Goal: Find specific page/section: Find specific page/section

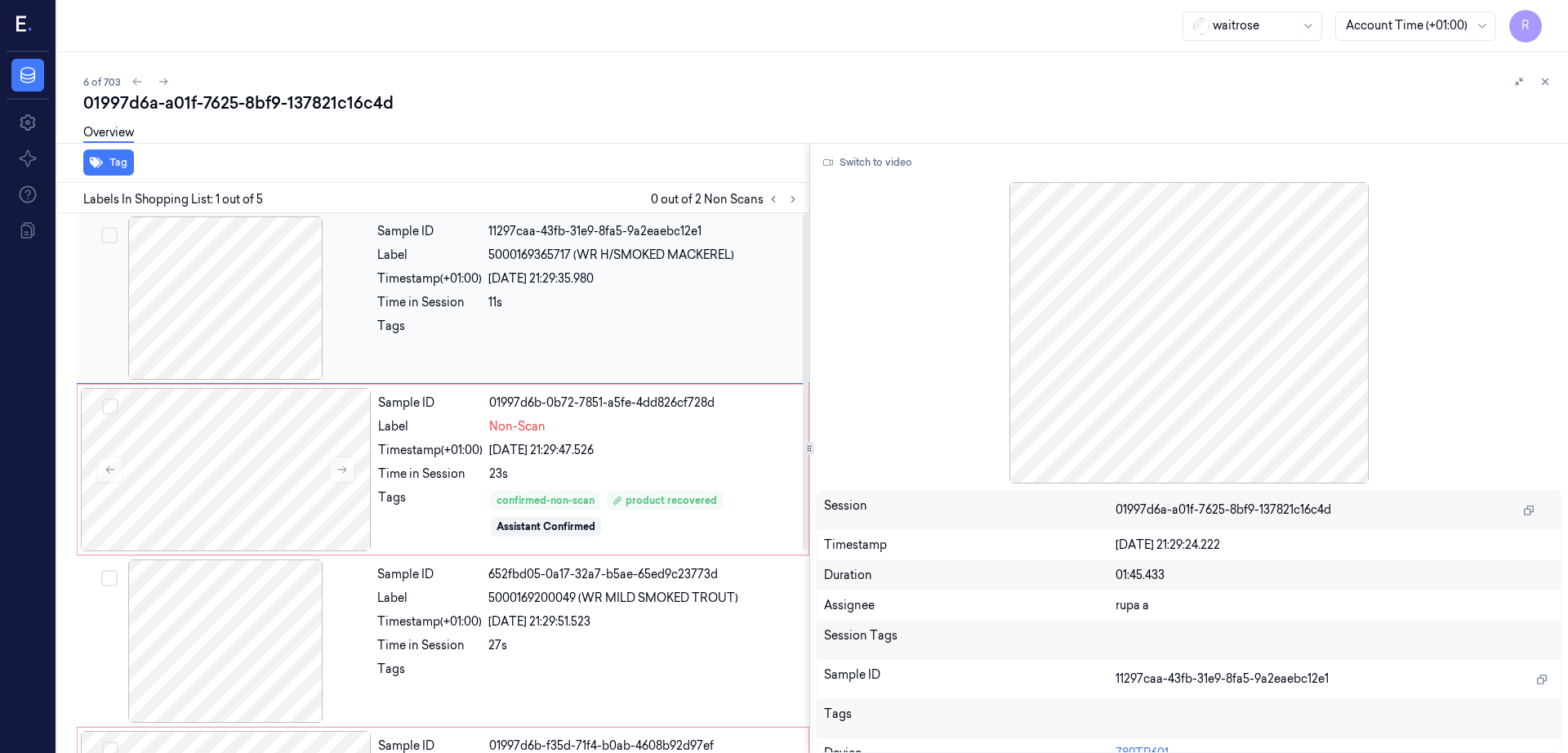
click at [233, 328] on div at bounding box center [225, 297] width 290 height 163
click at [264, 495] on div at bounding box center [226, 469] width 290 height 163
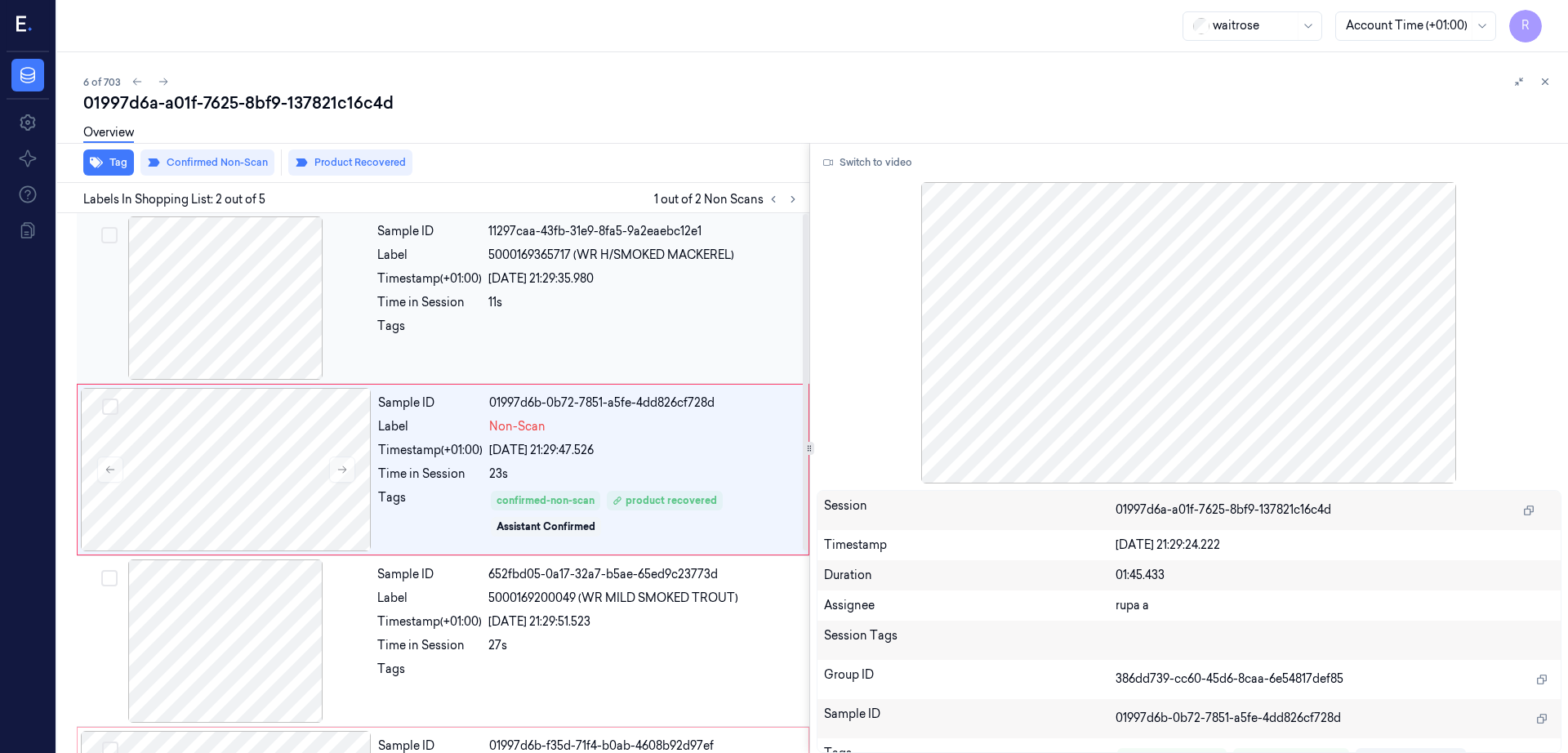
click at [214, 294] on div at bounding box center [225, 297] width 290 height 163
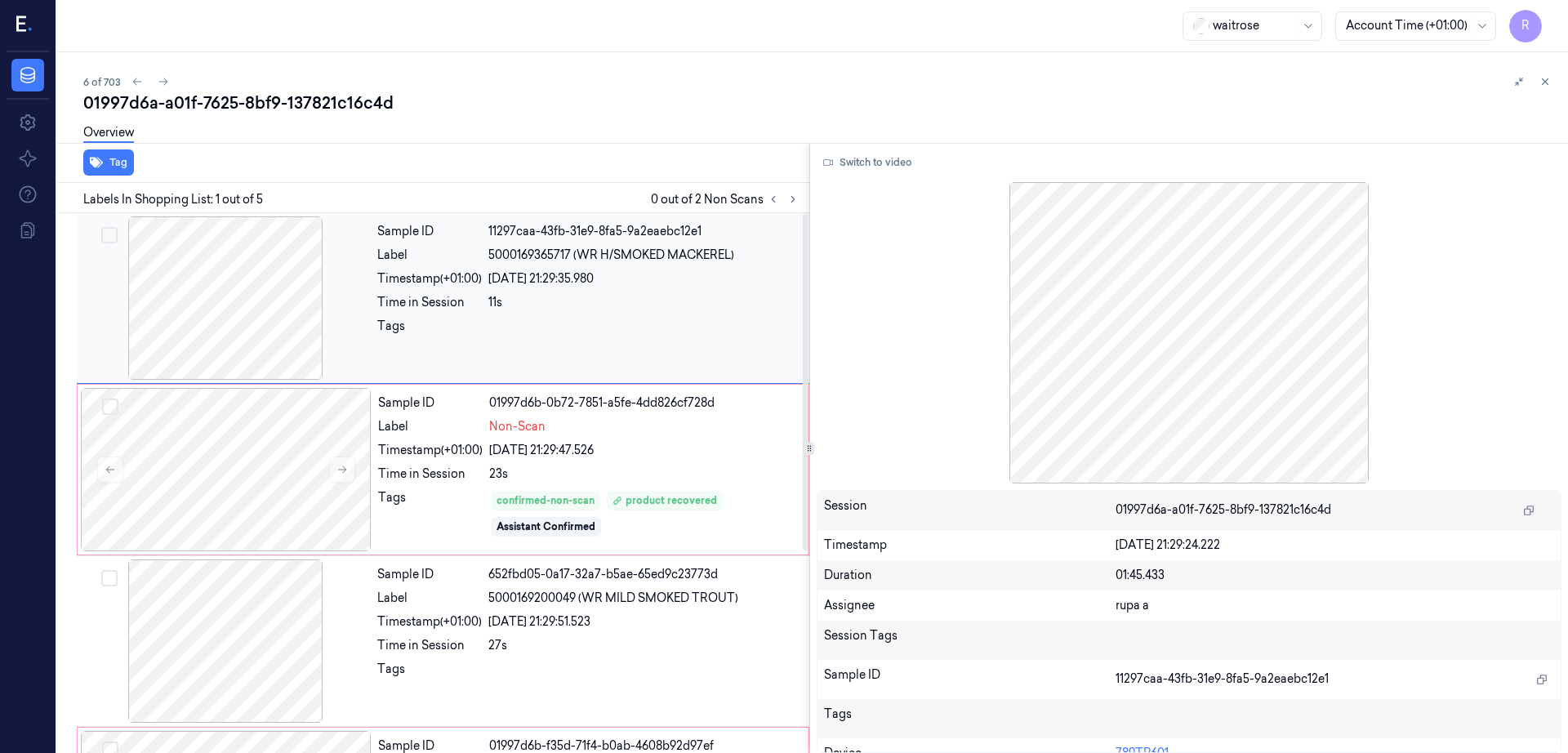
click at [215, 357] on div at bounding box center [225, 297] width 290 height 163
click at [225, 461] on div at bounding box center [226, 469] width 290 height 163
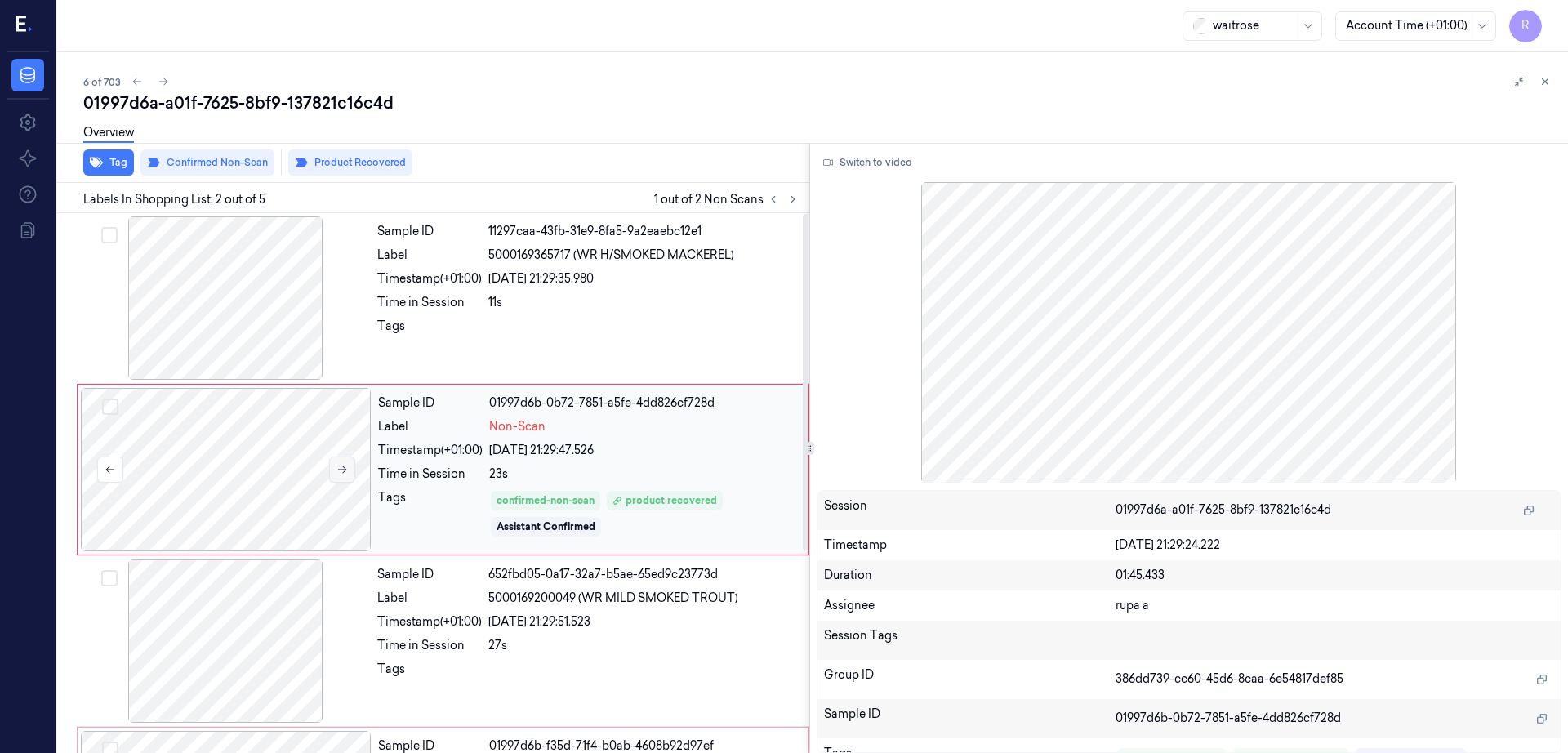
click at [341, 465] on icon at bounding box center [342, 469] width 11 height 11
click at [256, 276] on div at bounding box center [225, 297] width 290 height 163
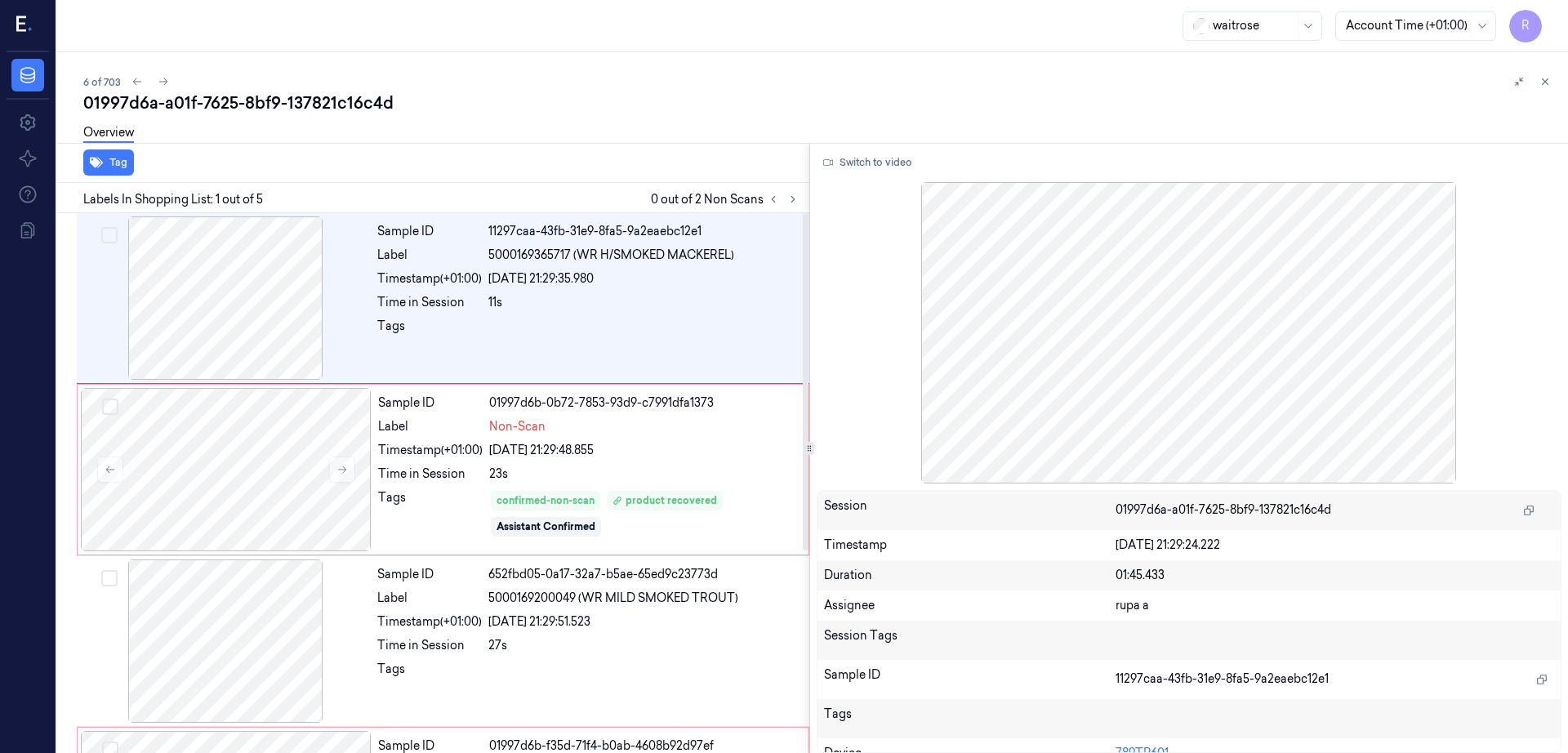
click at [843, 177] on div "Switch to video Session 01997d6a-a01f-7625-8bf9-137821c16c4d Timestamp [DATE] 2…" at bounding box center [1190, 448] width 759 height 610
click at [876, 157] on button "Switch to video" at bounding box center [868, 162] width 102 height 26
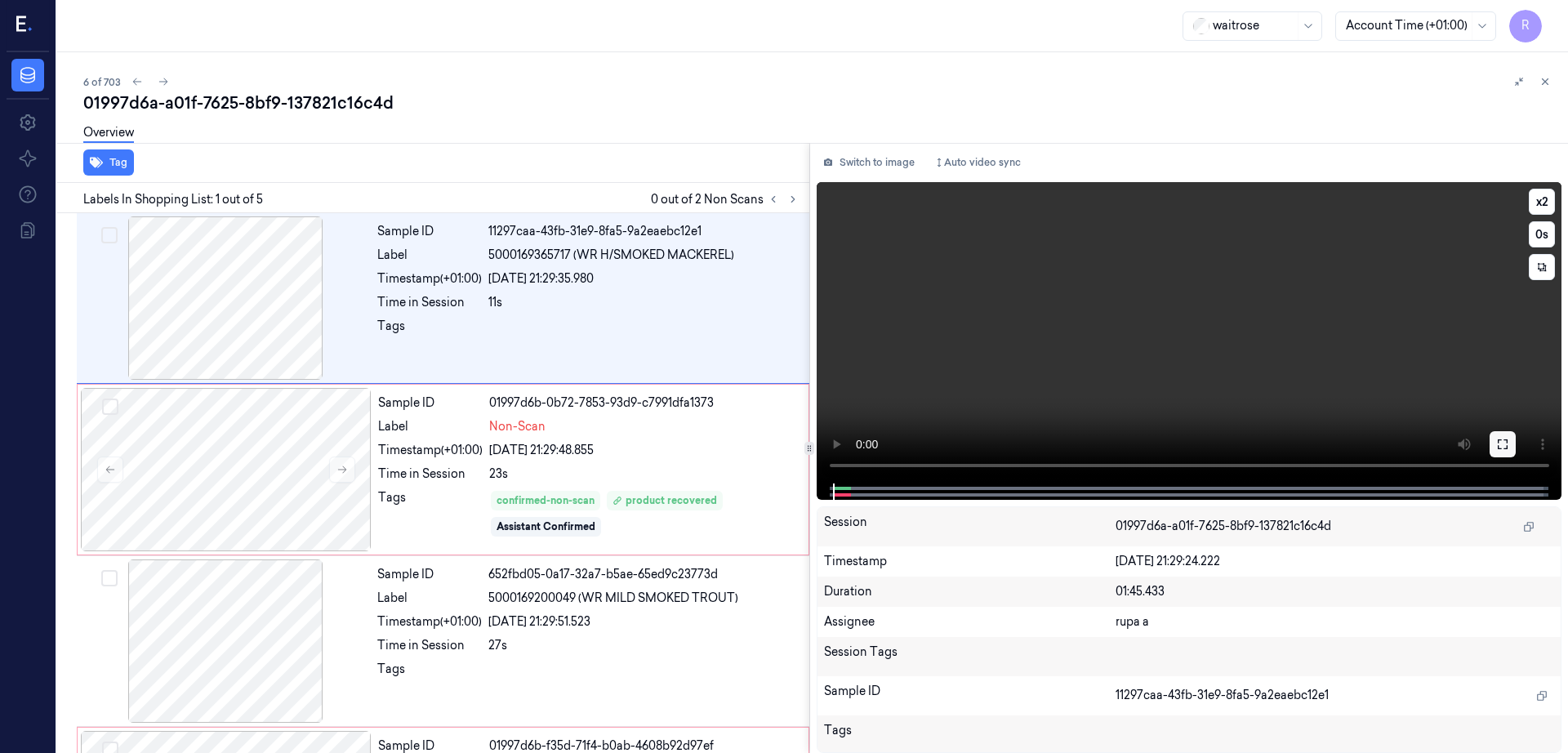
click at [1510, 440] on icon at bounding box center [1503, 444] width 13 height 13
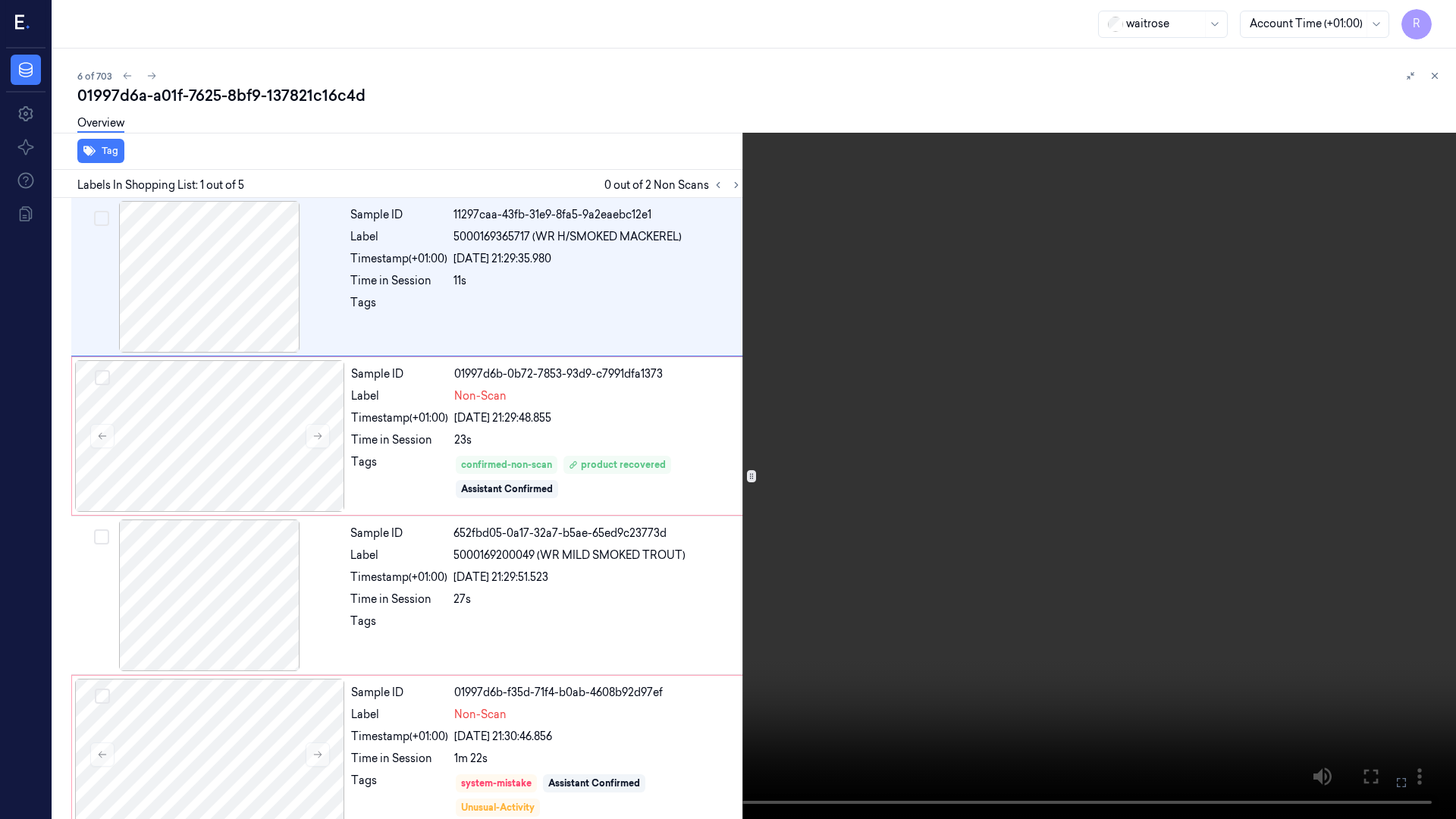
click at [924, 365] on video at bounding box center [728, 409] width 1456 height 819
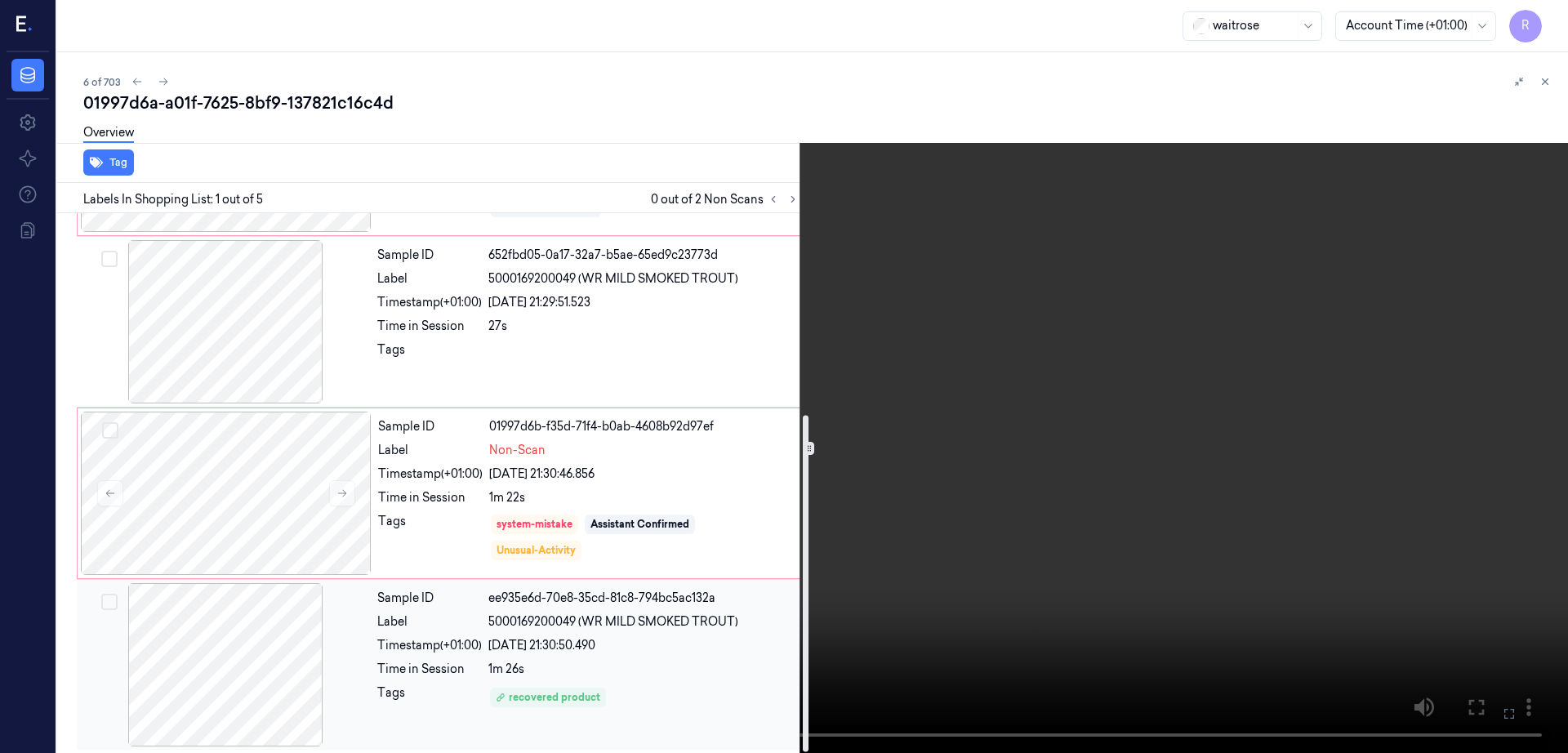
scroll to position [322, 0]
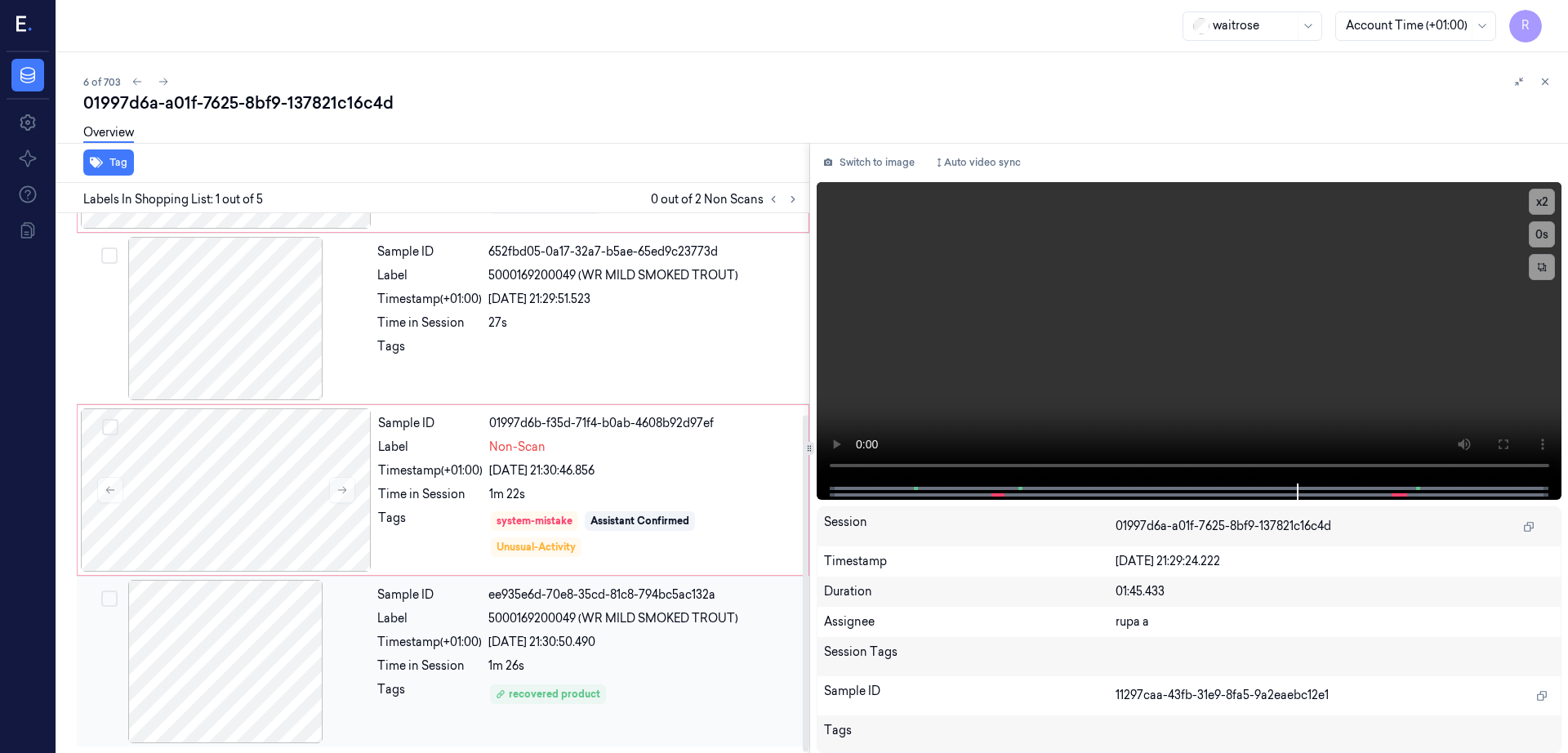
click at [256, 628] on div at bounding box center [225, 661] width 290 height 163
